Goal: Task Accomplishment & Management: Manage account settings

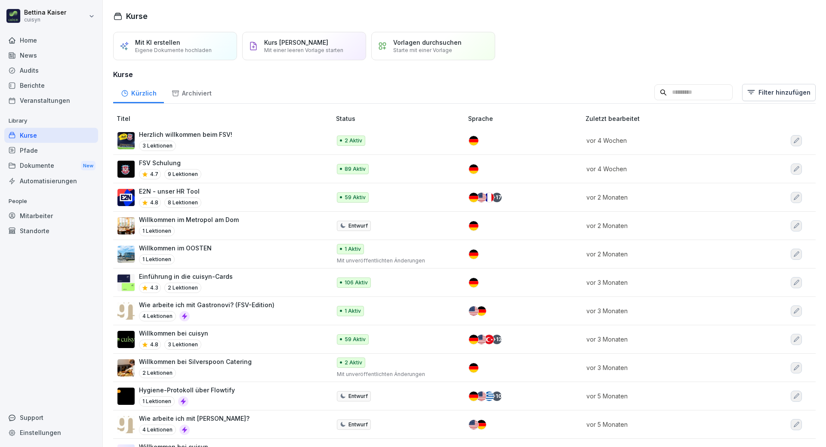
click at [35, 217] on div "Mitarbeiter" at bounding box center [51, 215] width 94 height 15
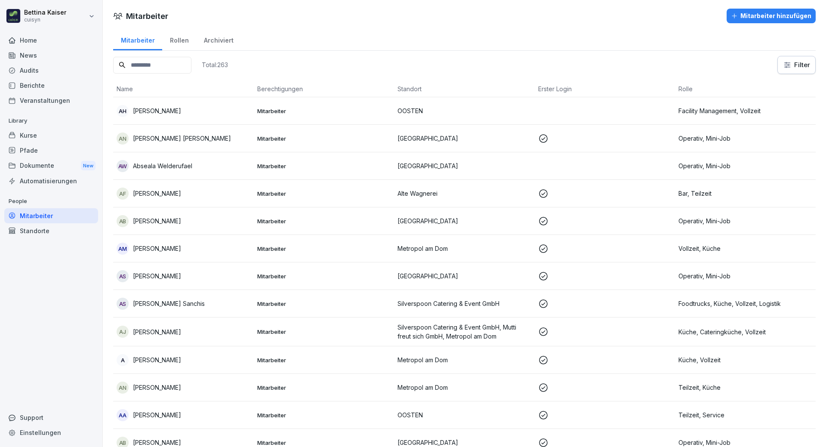
click at [150, 68] on input at bounding box center [152, 65] width 78 height 17
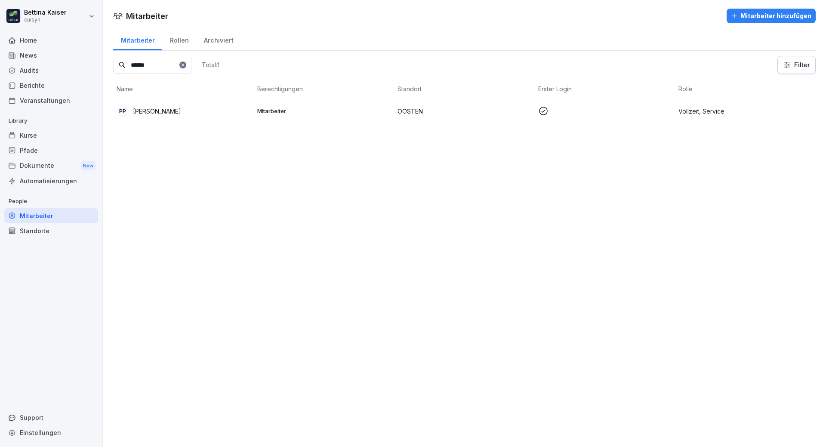
type input "******"
click at [167, 112] on p "[PERSON_NAME]" at bounding box center [157, 111] width 48 height 9
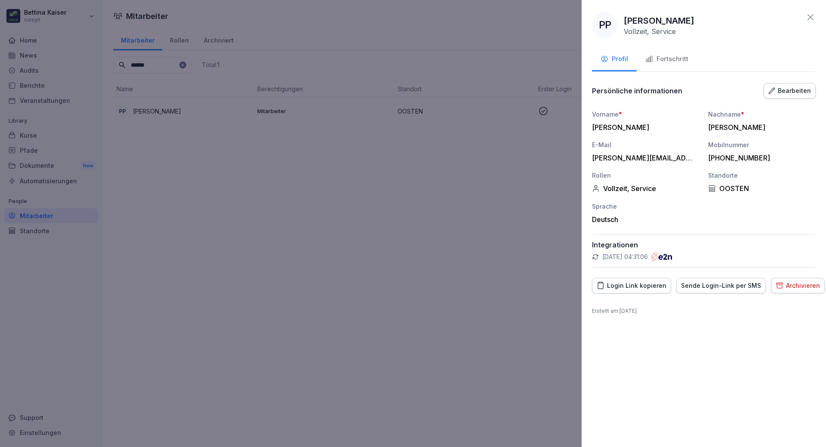
click at [674, 61] on div "Fortschritt" at bounding box center [666, 59] width 43 height 10
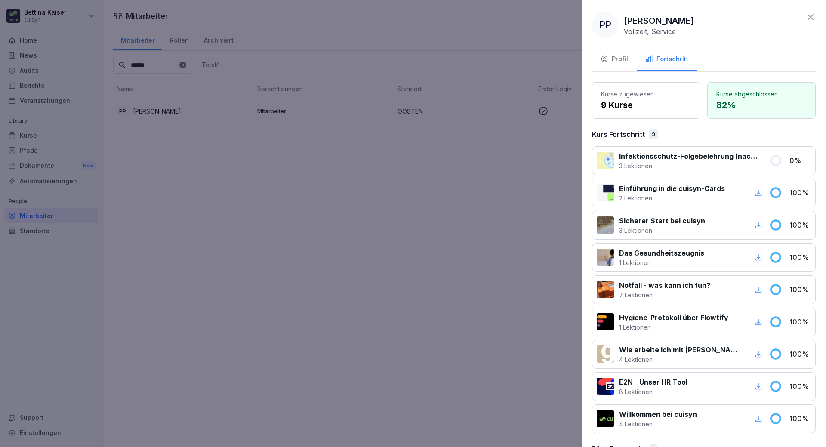
click at [50, 137] on div at bounding box center [413, 223] width 826 height 447
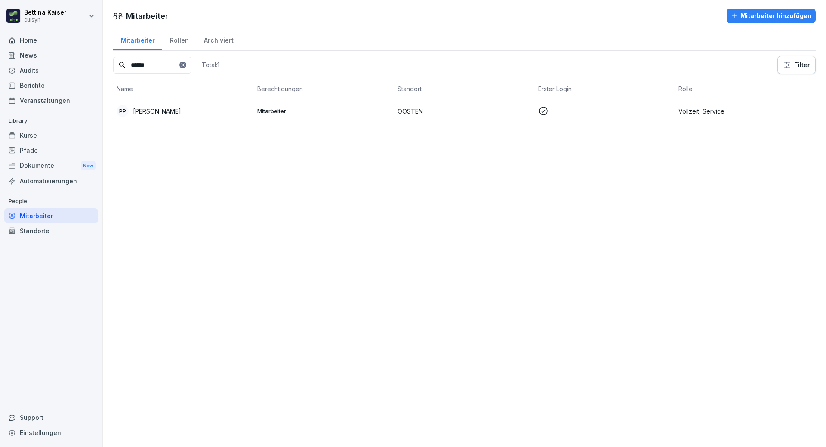
click at [50, 137] on div "Kurse" at bounding box center [51, 135] width 94 height 15
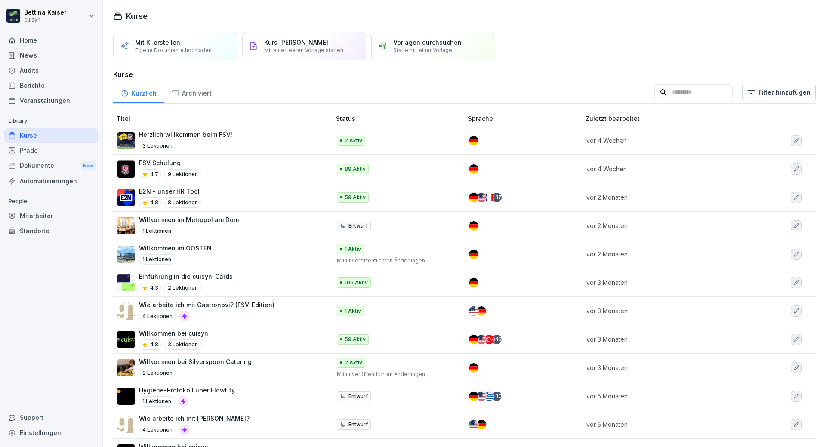
click at [204, 93] on div "Archiviert" at bounding box center [191, 92] width 55 height 22
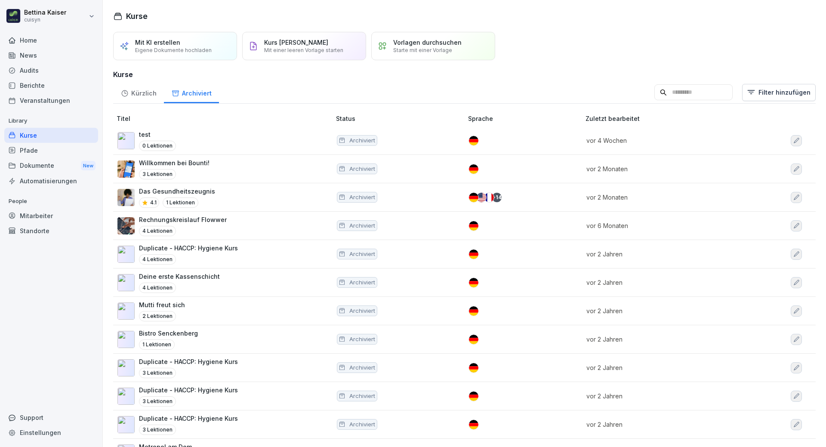
click at [131, 98] on div "Kürzlich" at bounding box center [138, 92] width 51 height 22
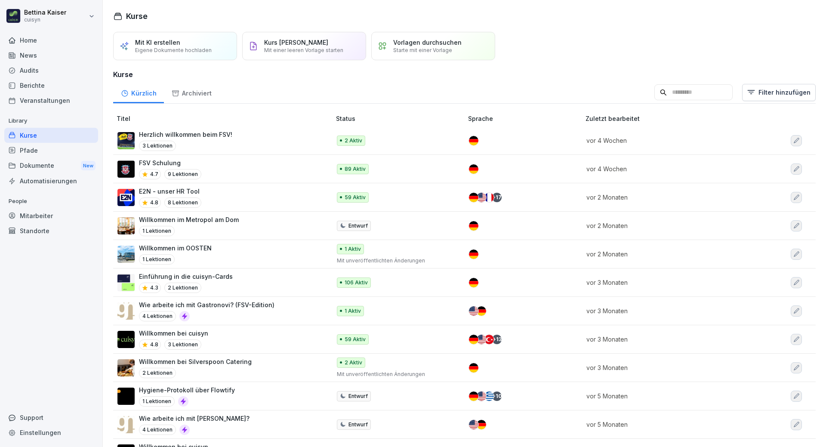
click at [38, 215] on div "Mitarbeiter" at bounding box center [51, 215] width 94 height 15
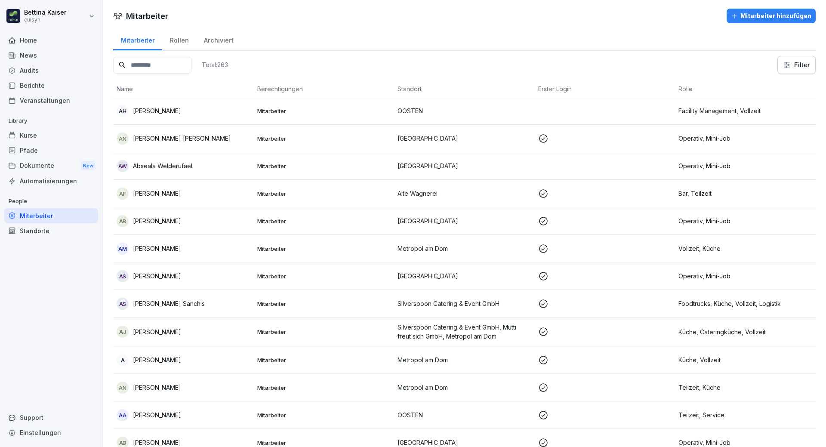
click at [190, 61] on input at bounding box center [152, 65] width 78 height 17
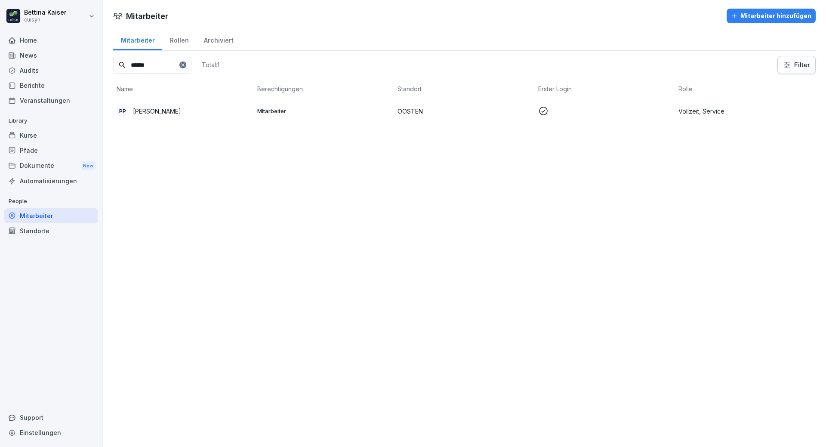
type input "******"
click at [166, 111] on p "[PERSON_NAME]" at bounding box center [157, 111] width 48 height 9
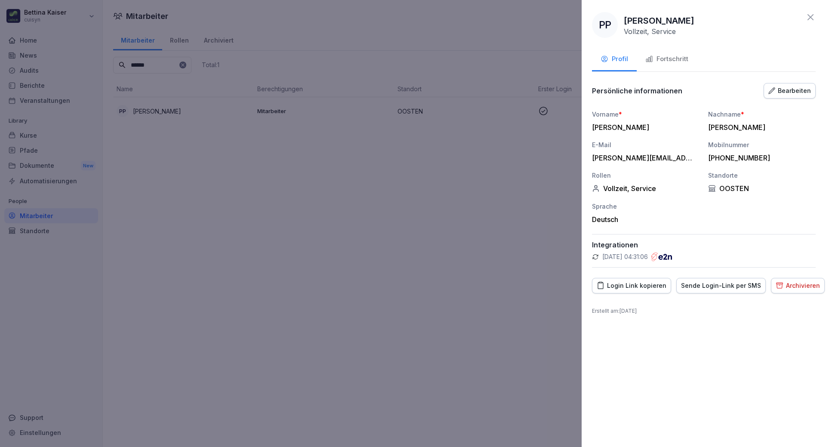
click at [669, 57] on div "Fortschritt" at bounding box center [666, 59] width 43 height 10
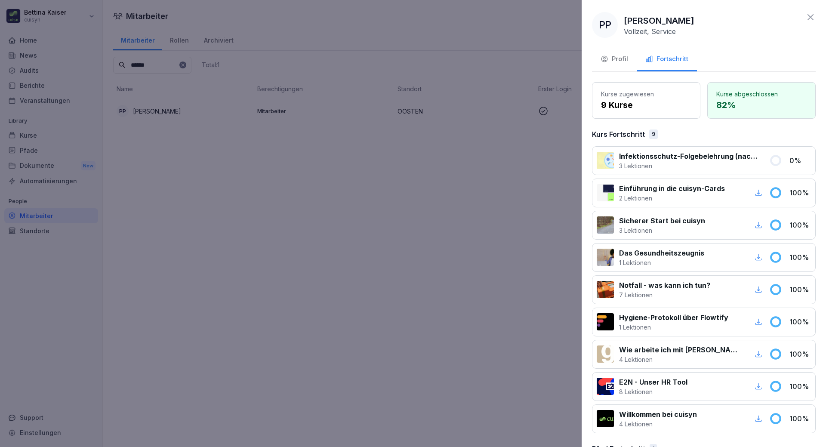
click at [713, 155] on p "Infektionsschutz-Folgebelehrung (nach §43 IfSG)" at bounding box center [689, 156] width 140 height 10
click at [639, 161] on p "3 Lektionen" at bounding box center [689, 165] width 140 height 9
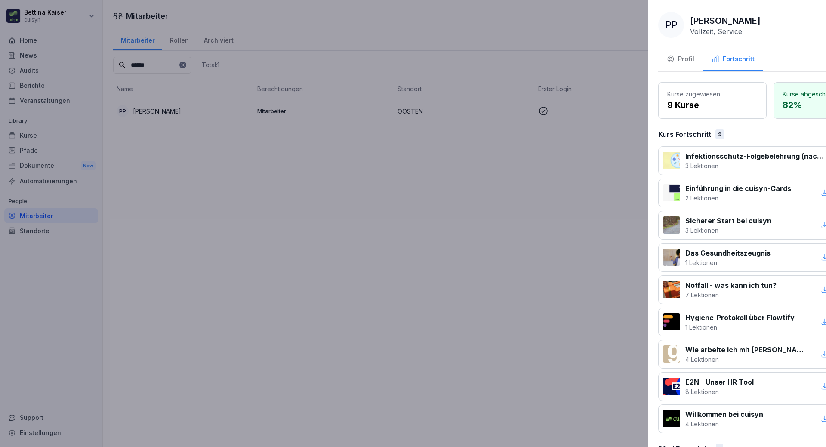
click at [24, 135] on div at bounding box center [413, 223] width 826 height 447
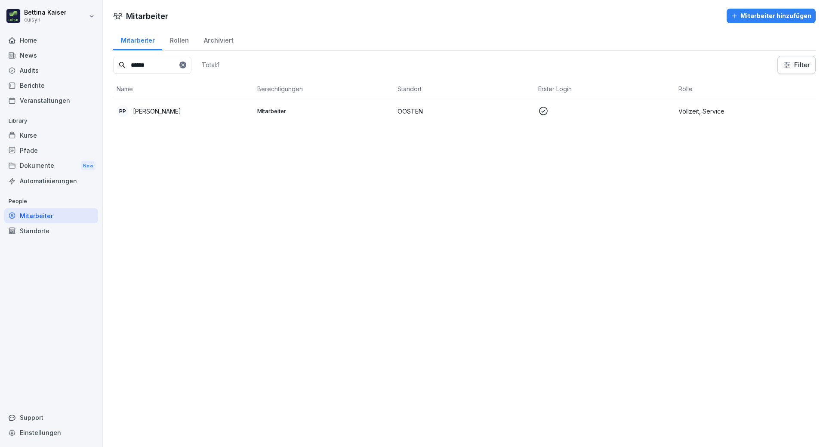
click at [33, 86] on div "Berichte" at bounding box center [51, 85] width 94 height 15
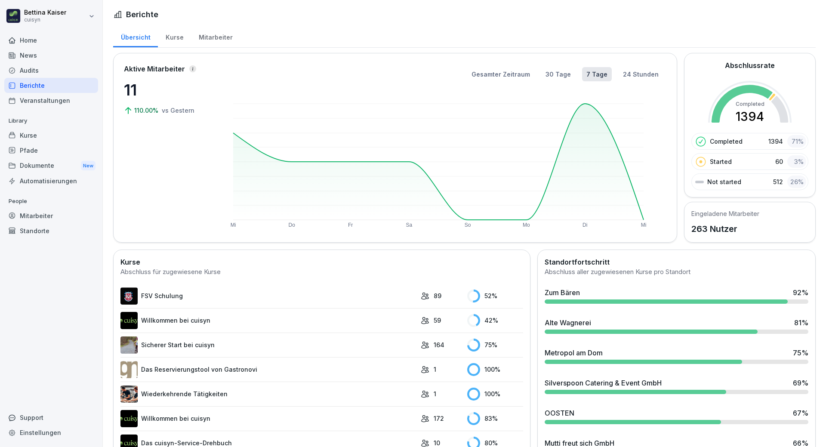
click at [212, 38] on div "Mitarbeiter" at bounding box center [215, 36] width 49 height 22
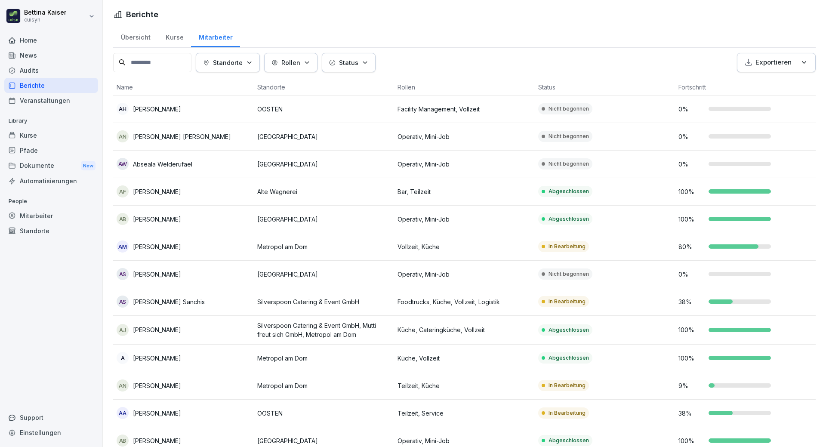
click at [166, 64] on input at bounding box center [152, 62] width 78 height 19
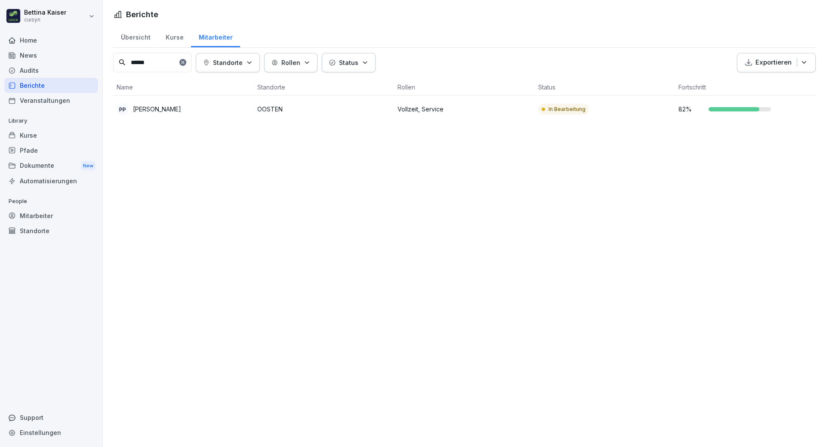
type input "******"
click at [172, 111] on p "[PERSON_NAME]" at bounding box center [157, 108] width 48 height 9
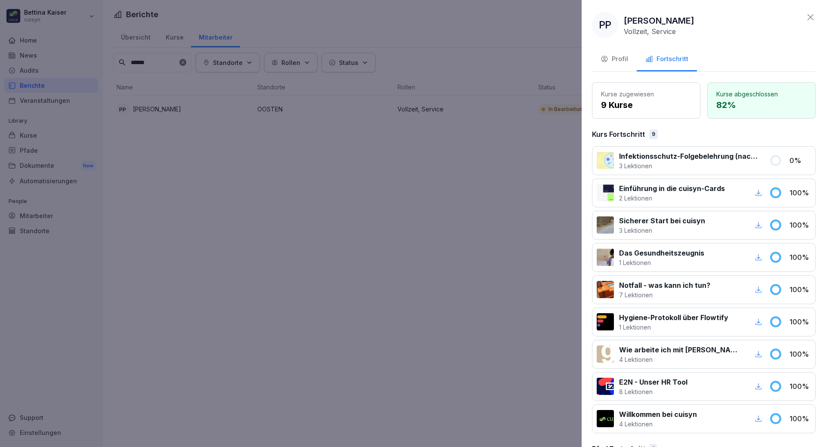
click at [724, 159] on p "Infektionsschutz-Folgebelehrung (nach §43 IfSG)" at bounding box center [689, 156] width 140 height 10
click at [168, 36] on div at bounding box center [413, 223] width 826 height 447
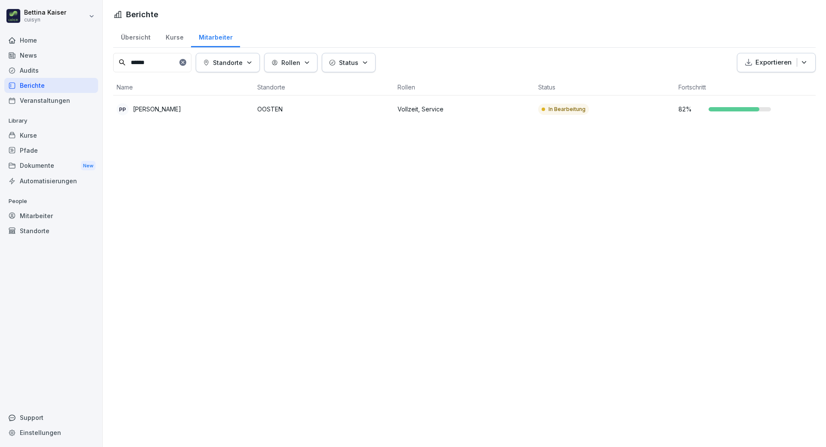
click at [168, 36] on div "Kurse" at bounding box center [174, 36] width 33 height 22
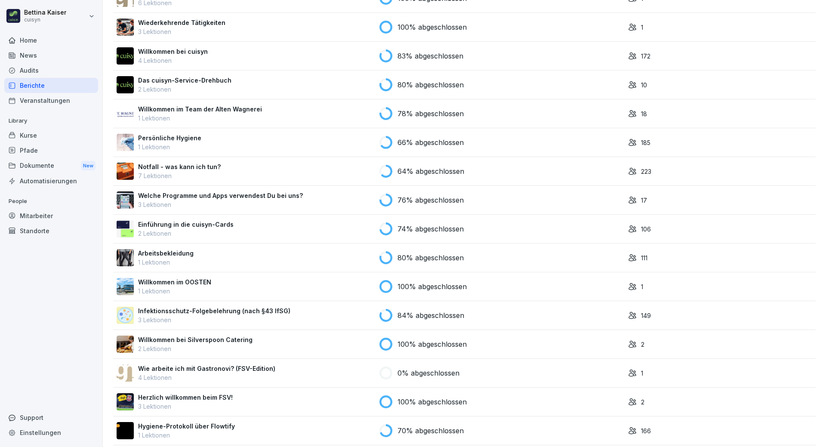
scroll to position [258, 0]
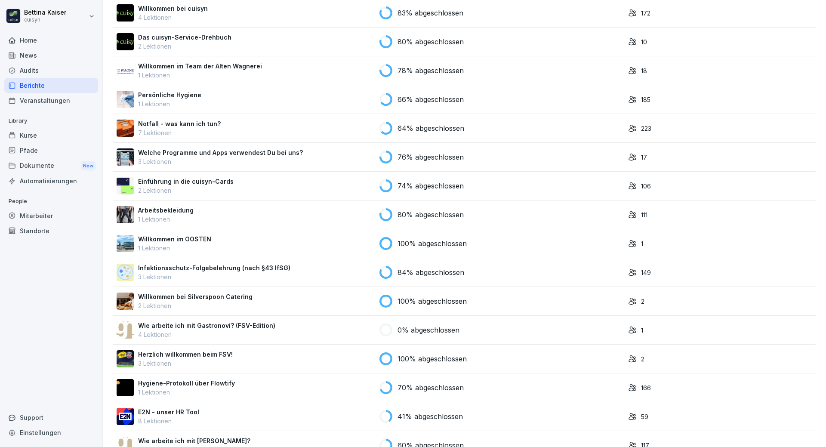
click at [192, 272] on p "3 Lektionen" at bounding box center [214, 276] width 152 height 9
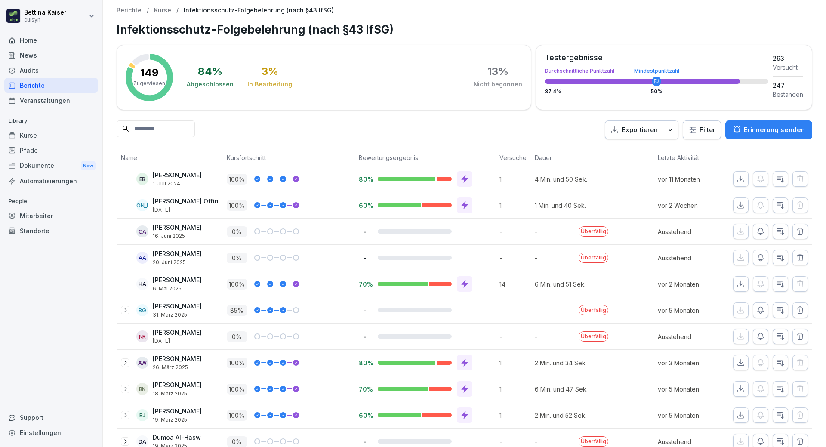
click at [185, 131] on input at bounding box center [156, 128] width 78 height 17
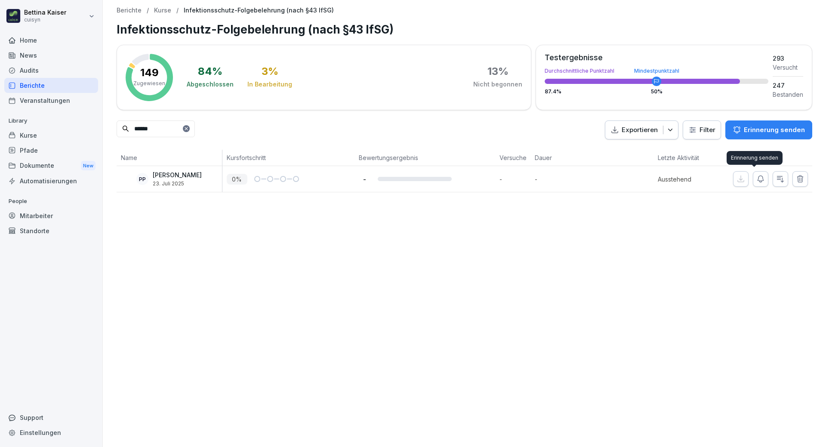
type input "******"
click at [756, 178] on icon "button" at bounding box center [760, 179] width 9 height 9
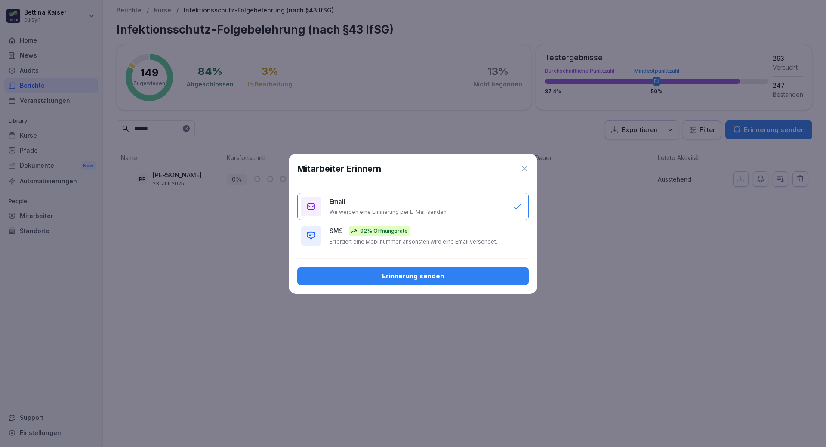
click at [398, 276] on div "Erinnerung senden" at bounding box center [413, 275] width 218 height 9
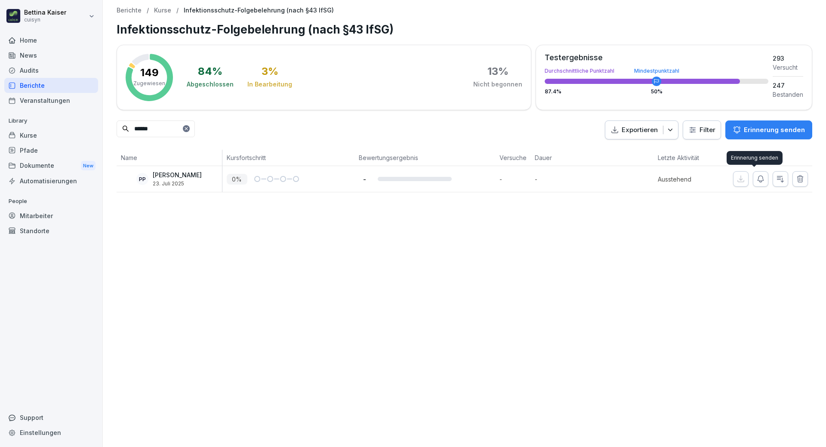
click at [756, 178] on icon "button" at bounding box center [760, 179] width 9 height 9
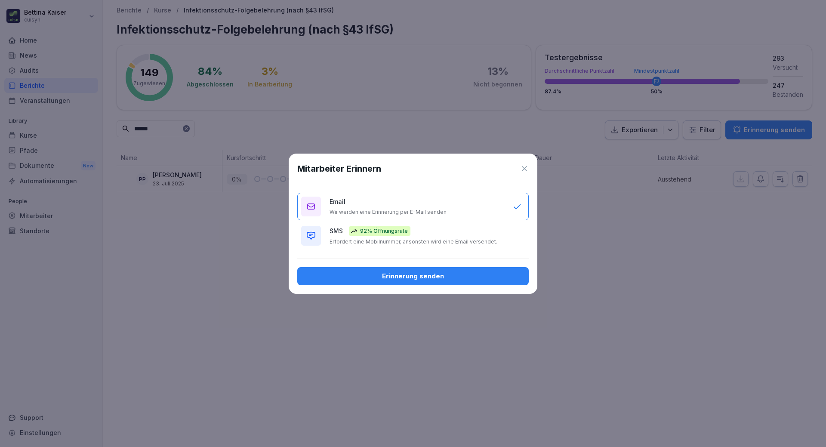
click at [526, 167] on icon at bounding box center [524, 168] width 9 height 9
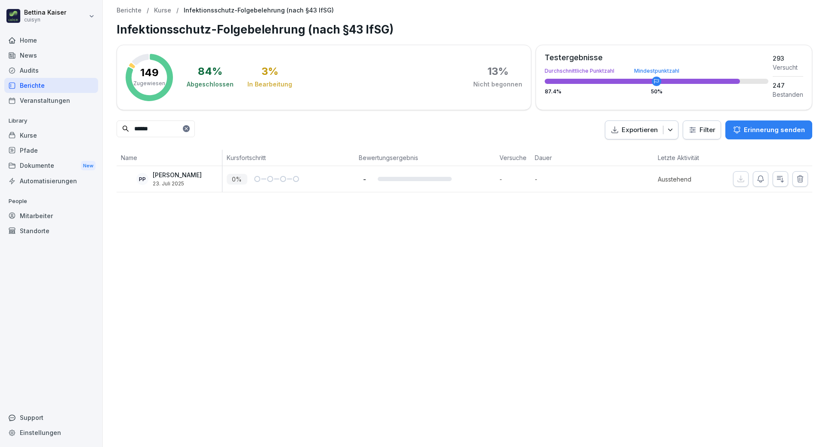
click at [634, 285] on div "Berichte / Kurse / Infektionsschutz-Folgebelehrung (nach §43 IfSG) Infektionssc…" at bounding box center [464, 223] width 723 height 447
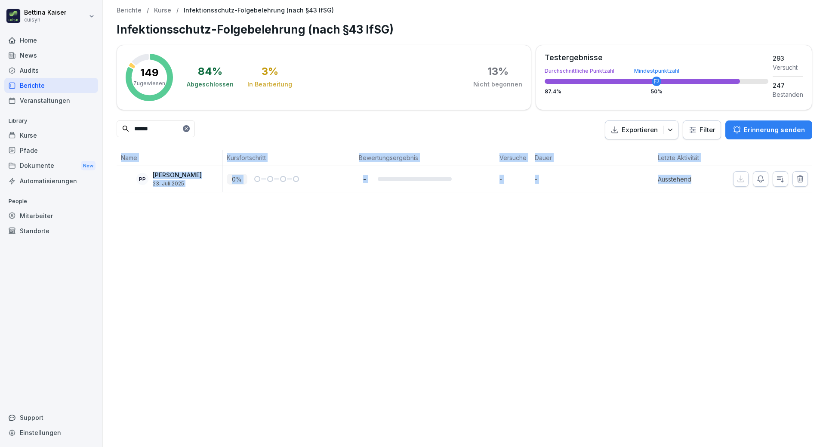
click at [634, 285] on div "Berichte / Kurse / Infektionsschutz-Folgebelehrung (nach §43 IfSG) Infektionssc…" at bounding box center [464, 223] width 723 height 447
click at [752, 185] on button "button" at bounding box center [759, 178] width 15 height 15
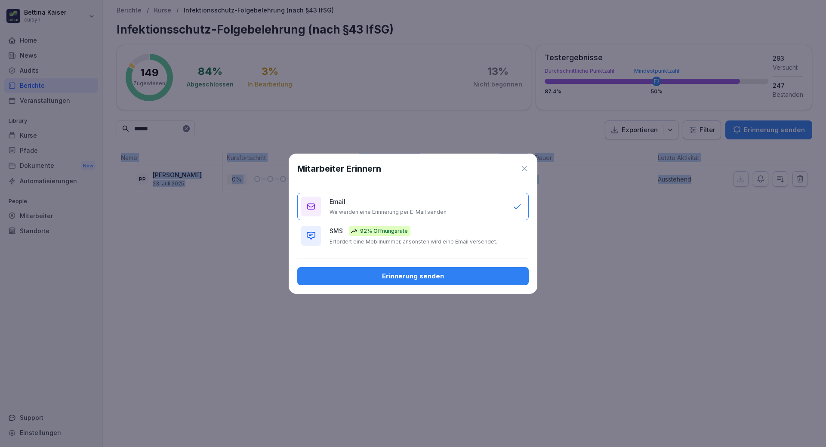
click at [430, 277] on div "Erinnerung senden" at bounding box center [413, 275] width 218 height 9
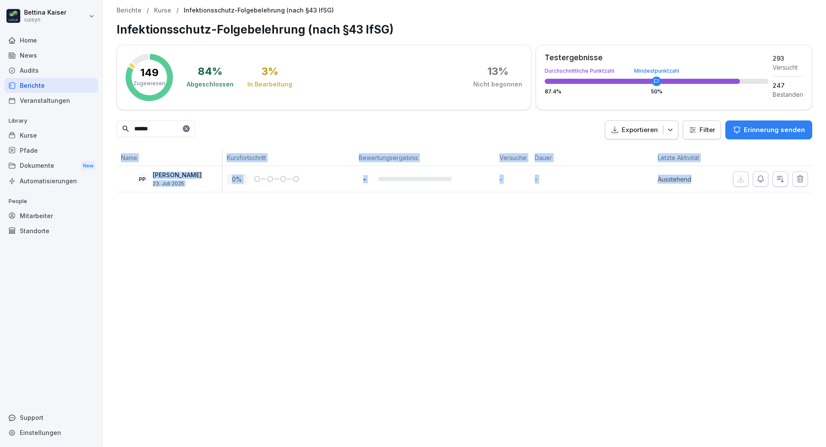
click at [40, 209] on div "Mitarbeiter" at bounding box center [51, 215] width 94 height 15
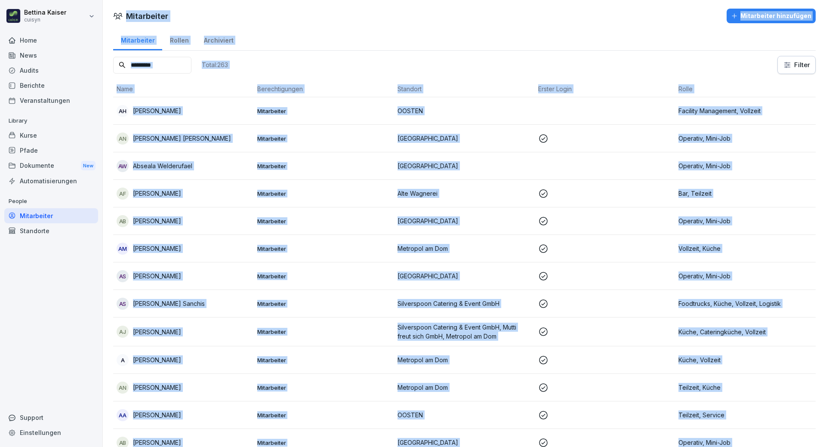
click at [172, 70] on input at bounding box center [152, 65] width 78 height 17
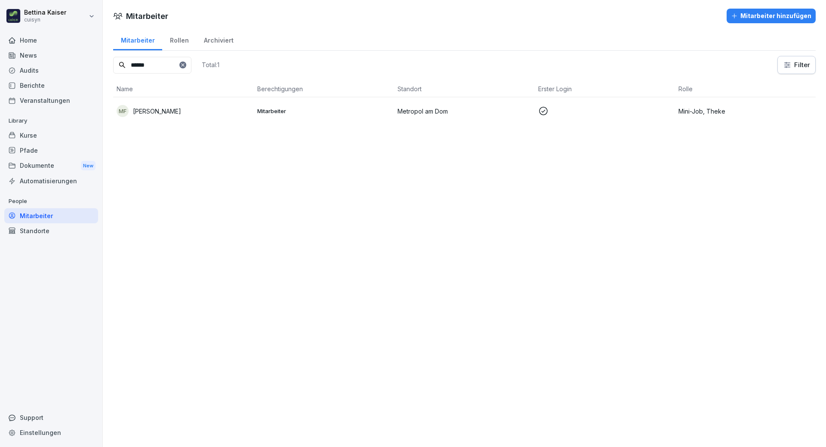
type input "******"
click at [181, 108] on p "[PERSON_NAME]" at bounding box center [157, 111] width 48 height 9
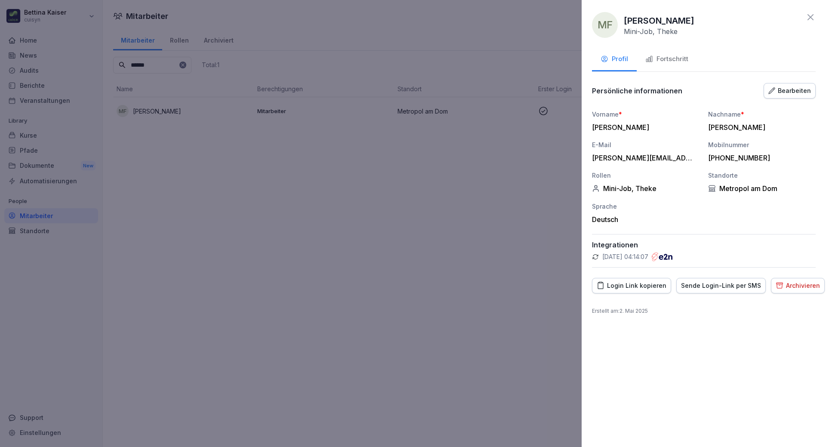
click at [683, 54] on div "Fortschritt" at bounding box center [666, 59] width 43 height 10
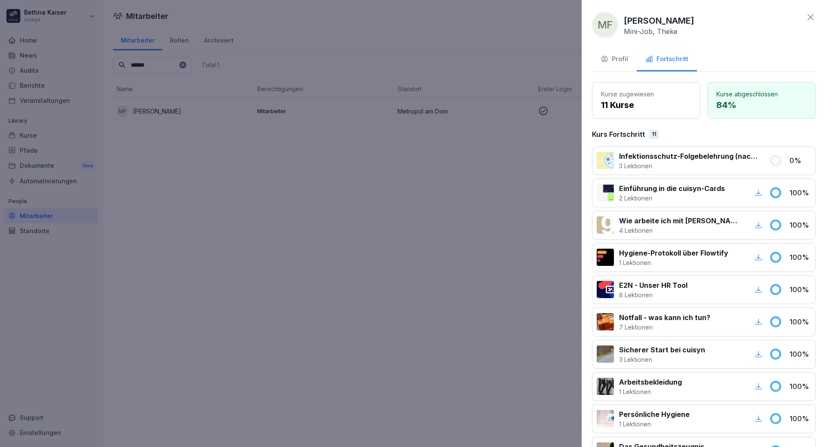
click at [692, 159] on p "Infektionsschutz-Folgebelehrung (nach §43 IfSG)" at bounding box center [689, 156] width 140 height 10
click at [36, 140] on div at bounding box center [413, 223] width 826 height 447
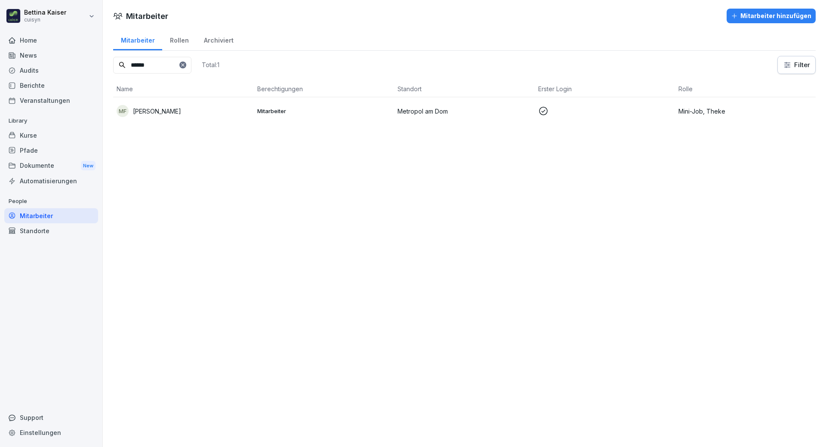
click at [39, 135] on div "Kurse" at bounding box center [51, 135] width 94 height 15
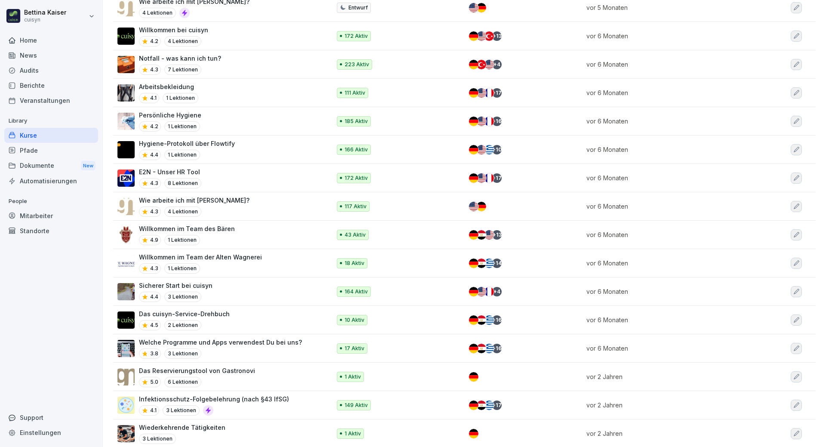
scroll to position [430, 0]
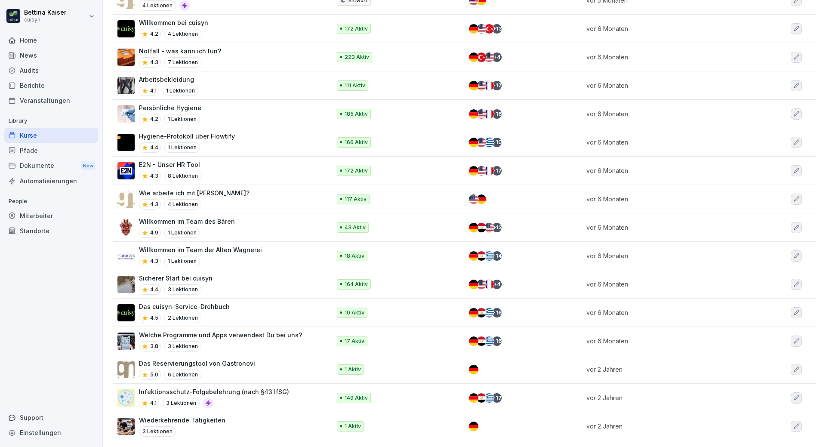
click at [237, 391] on div "Infektionsschutz-Folgebelehrung (nach §43 IfSG) 4.1 3 Lektionen" at bounding box center [214, 397] width 150 height 21
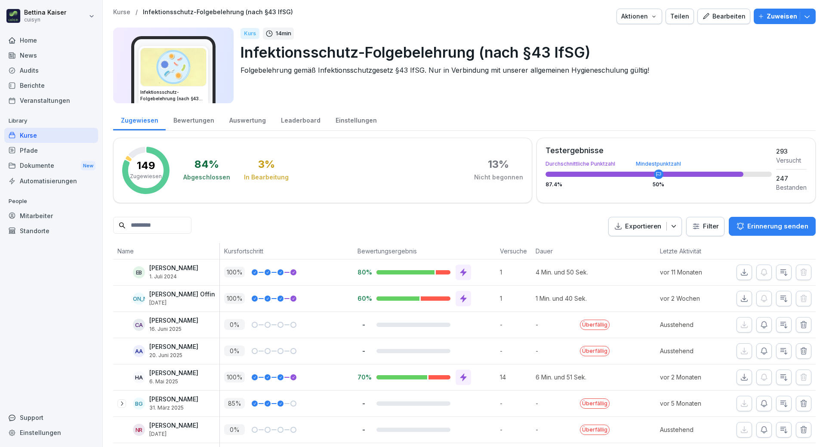
click at [177, 224] on input at bounding box center [152, 225] width 78 height 17
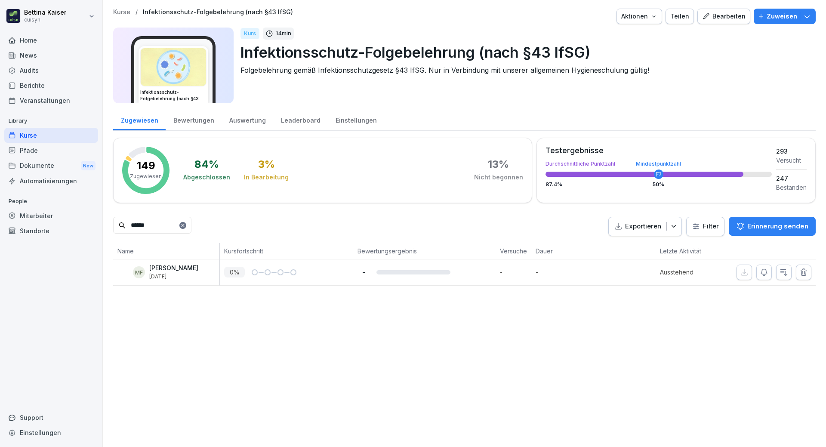
type input "******"
click at [206, 279] on div "MF Manuel Faulstich 5. Aug. 2025" at bounding box center [168, 271] width 102 height 15
click at [759, 273] on icon "button" at bounding box center [763, 272] width 9 height 9
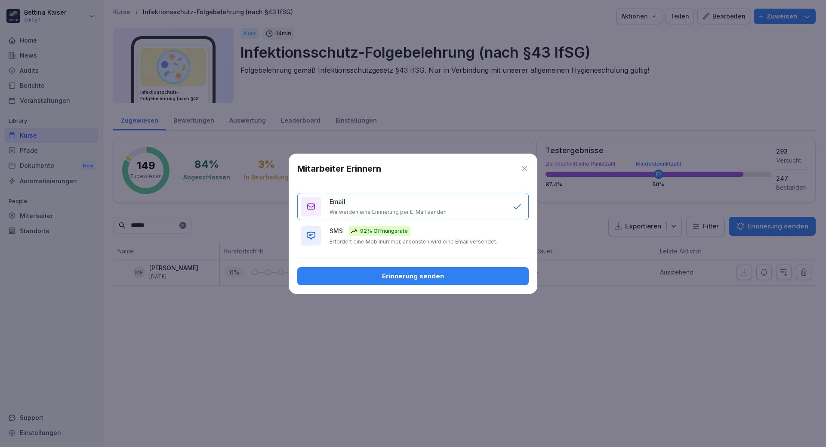
click at [419, 275] on div "Erinnerung senden" at bounding box center [413, 275] width 218 height 9
